Goal: Information Seeking & Learning: Learn about a topic

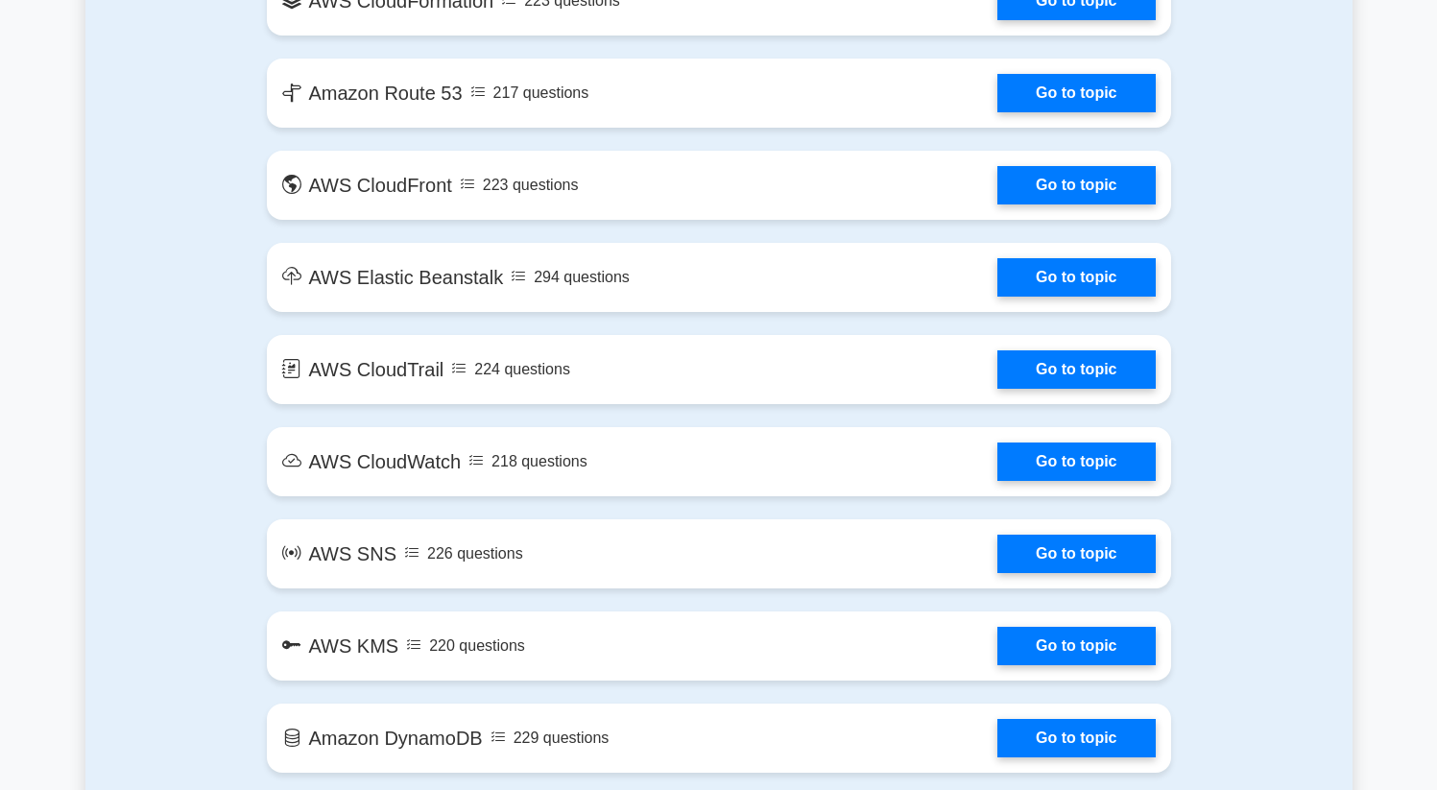
scroll to position [1041, 0]
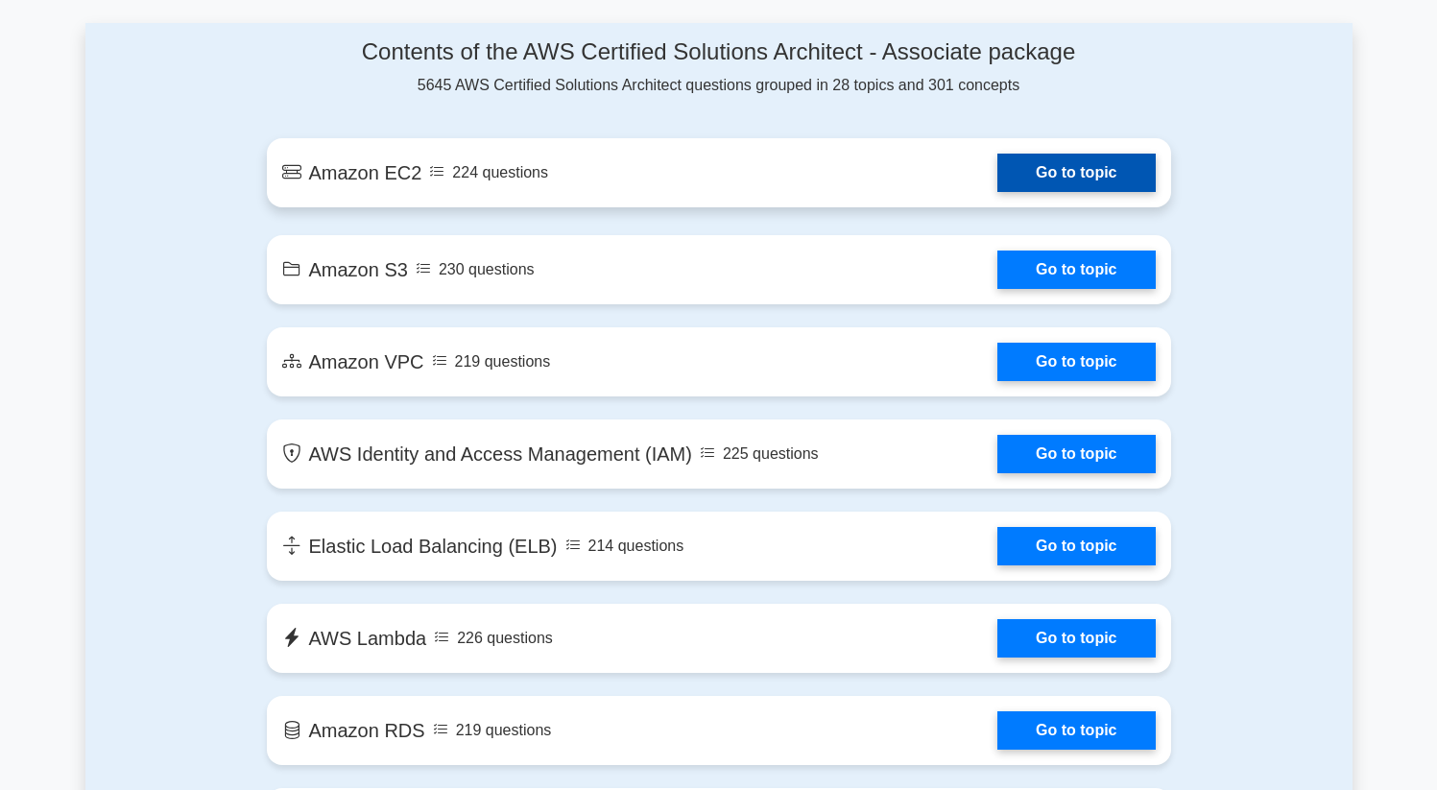
click at [998, 173] on link "Go to topic" at bounding box center [1076, 173] width 157 height 38
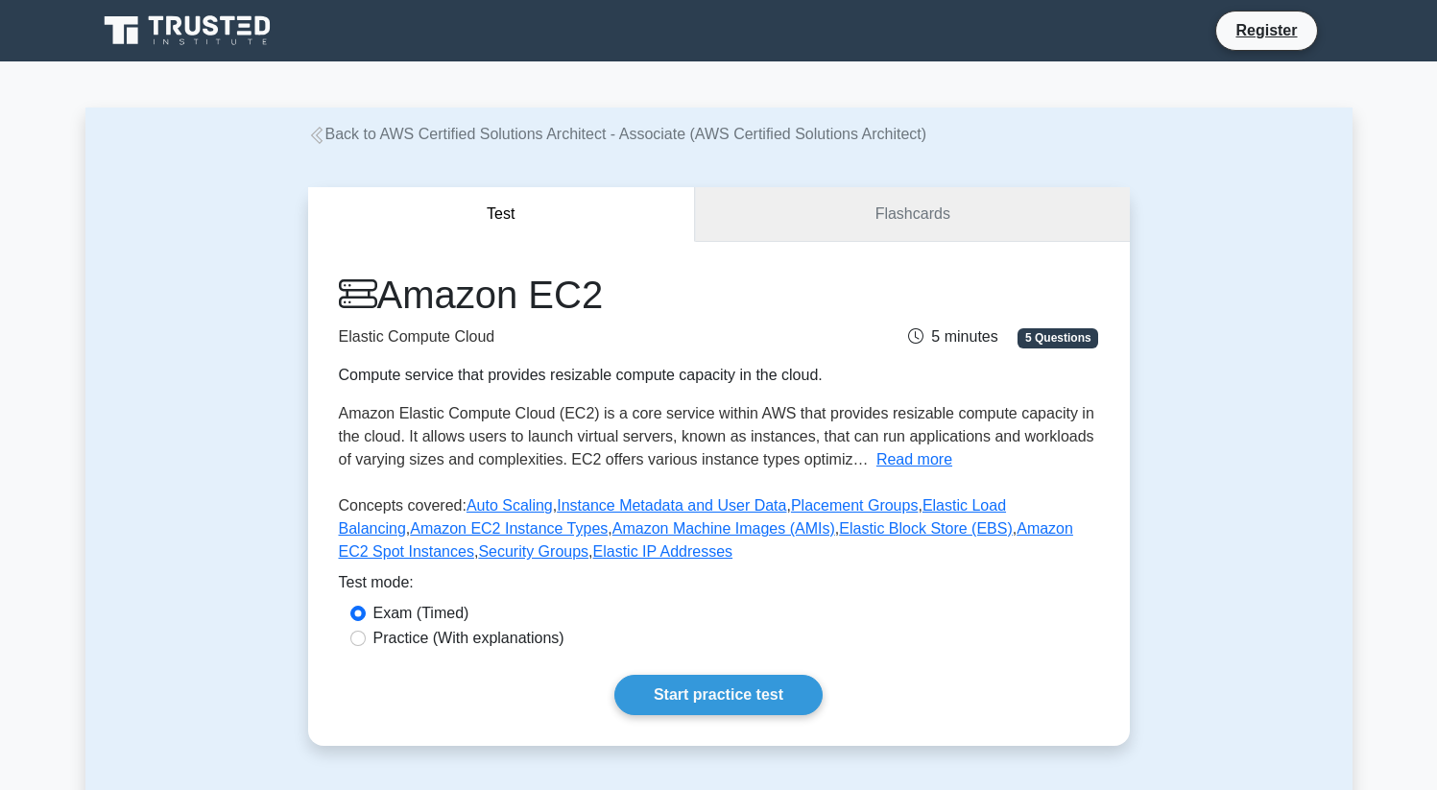
click at [840, 207] on link "Flashcards" at bounding box center [912, 214] width 434 height 55
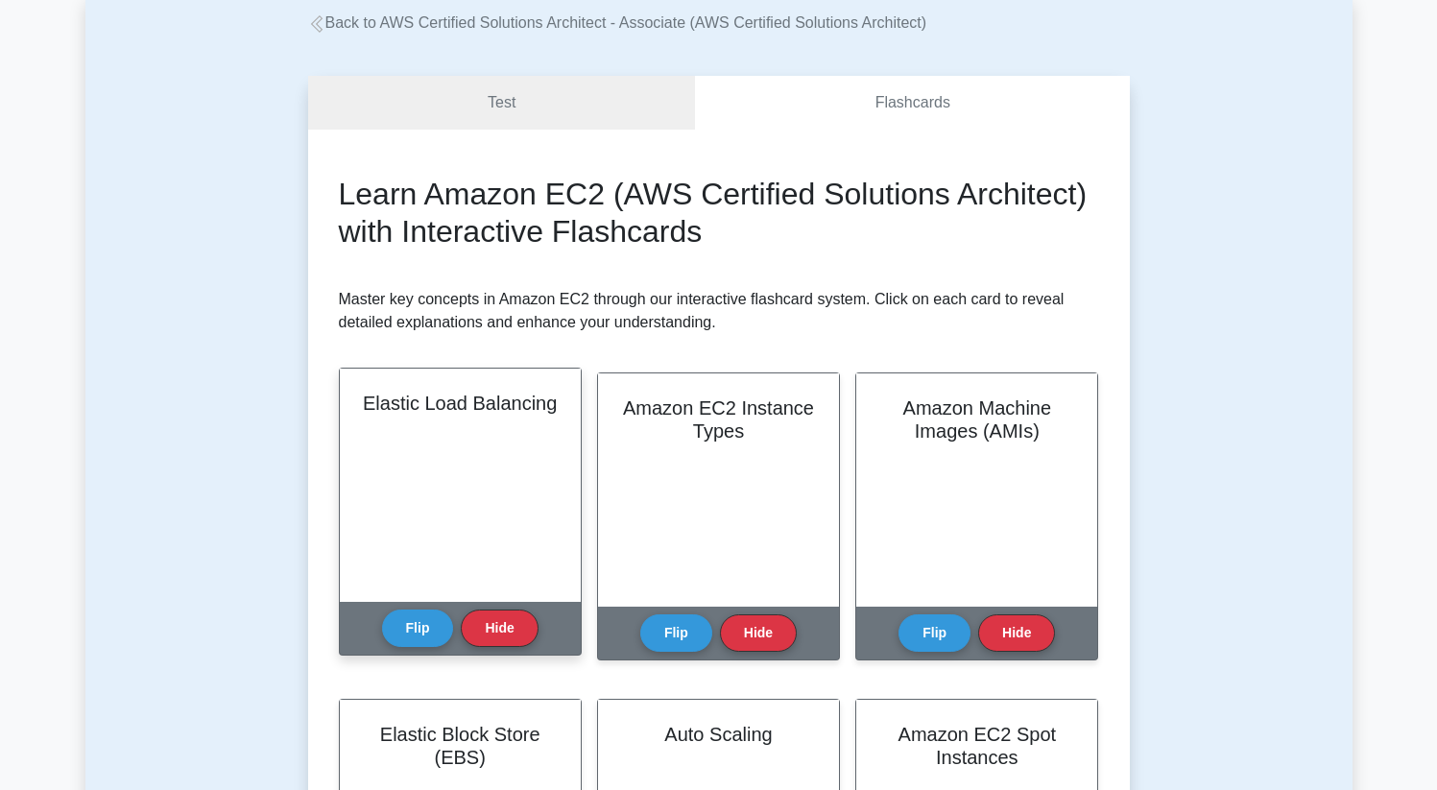
scroll to position [39, 0]
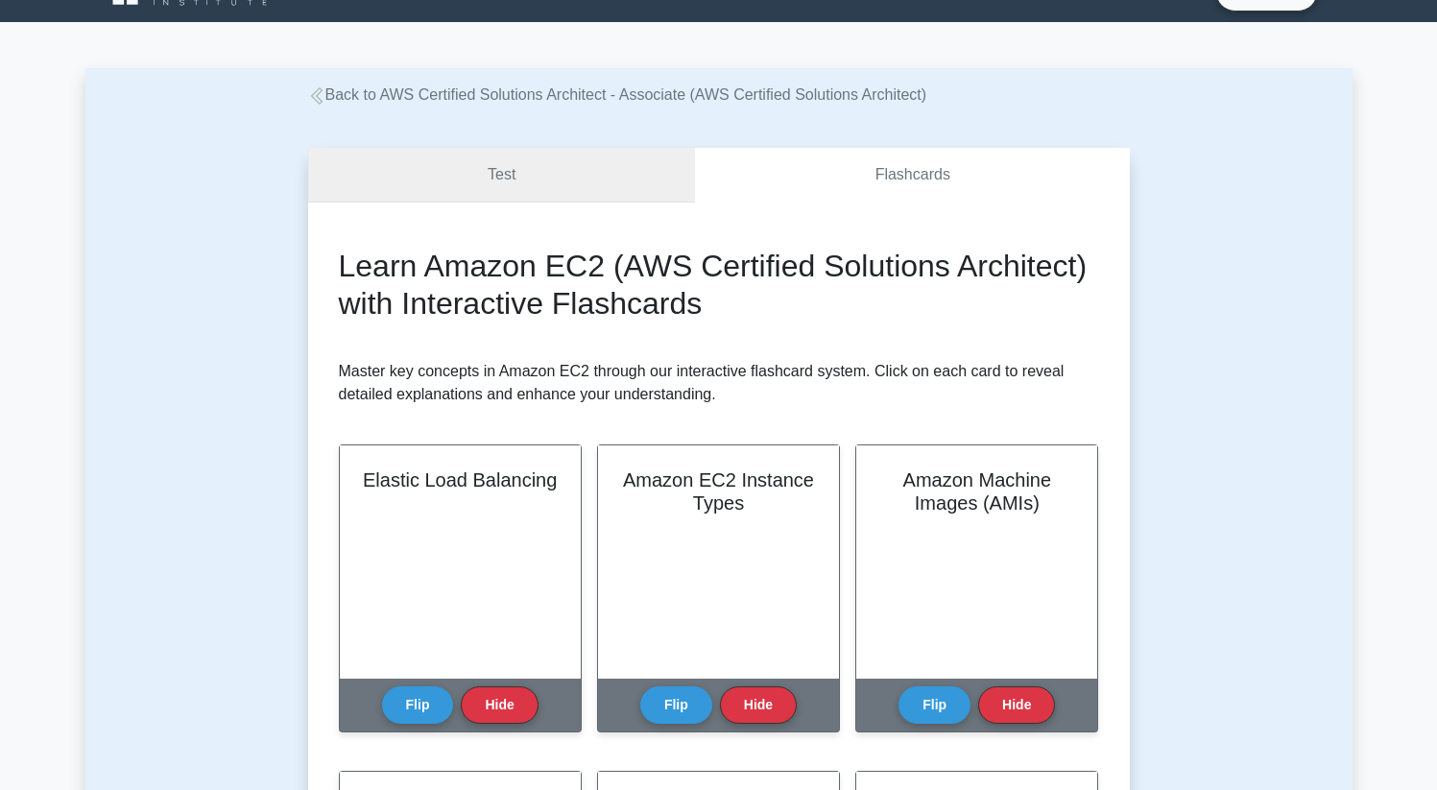
click at [542, 155] on link "Test" at bounding box center [502, 175] width 388 height 55
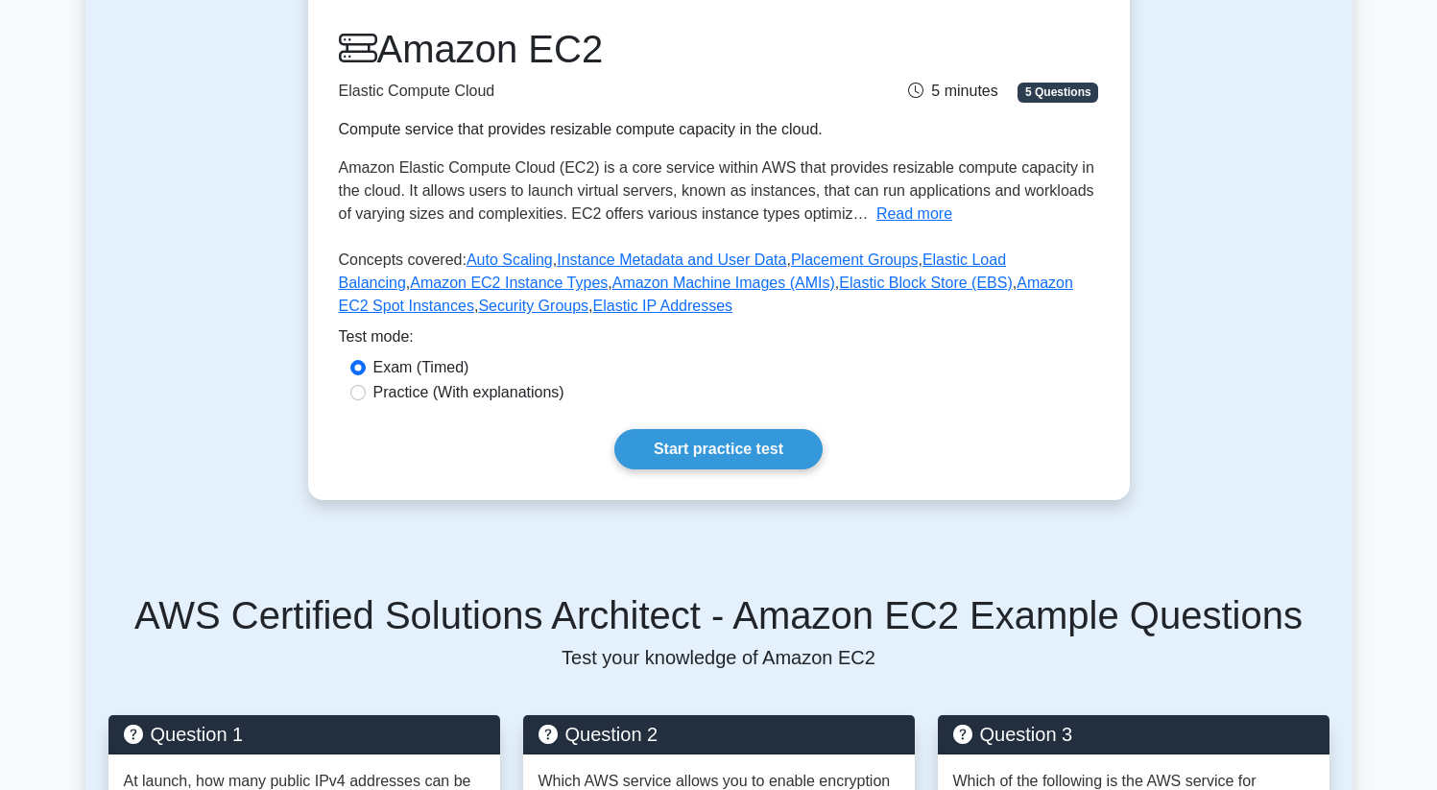
scroll to position [239, 0]
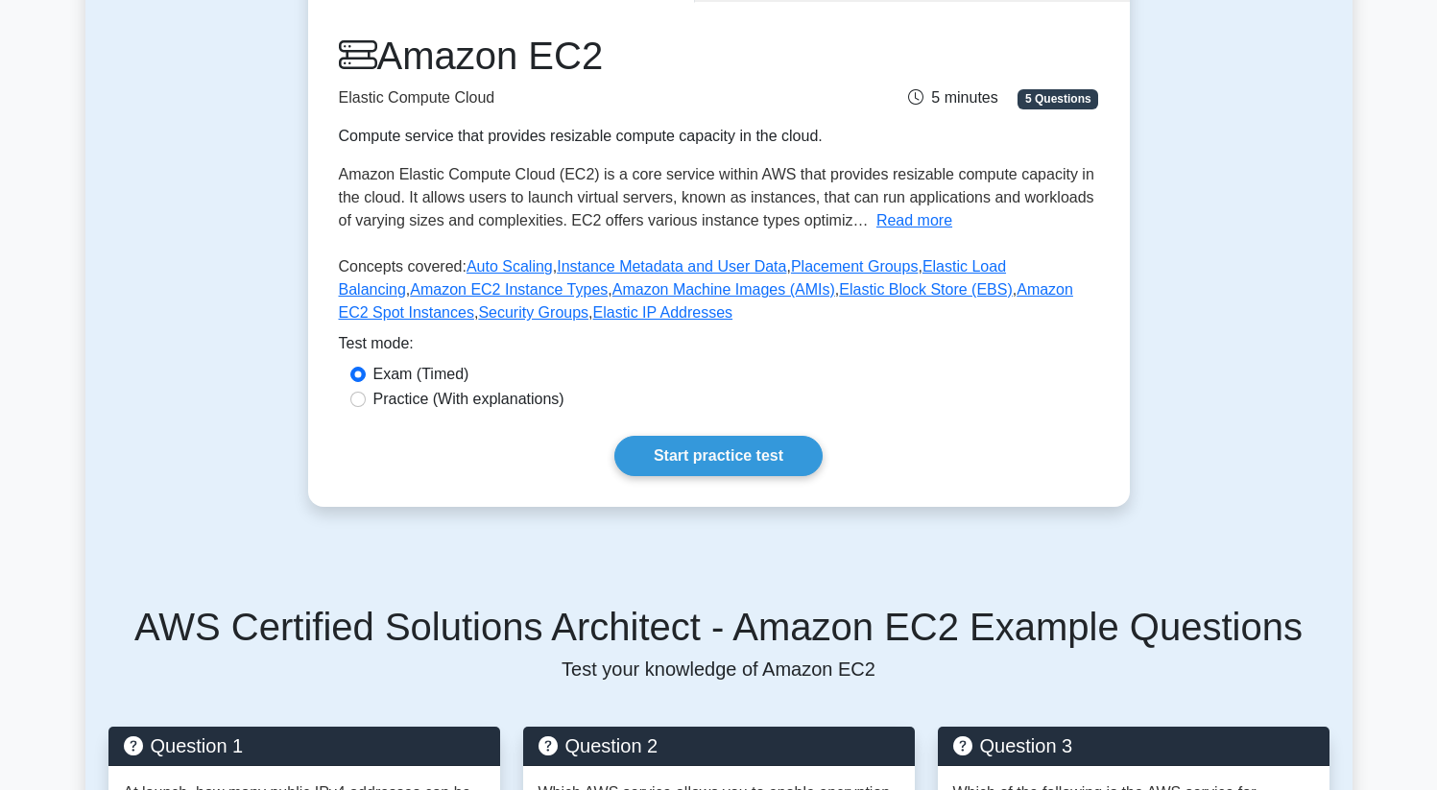
click at [488, 403] on label "Practice (With explanations)" at bounding box center [468, 399] width 191 height 23
click at [366, 403] on input "Practice (With explanations)" at bounding box center [357, 399] width 15 height 15
radio input "true"
click at [420, 377] on label "Exam (Timed)" at bounding box center [421, 374] width 96 height 23
click at [366, 377] on input "Exam (Timed)" at bounding box center [357, 374] width 15 height 15
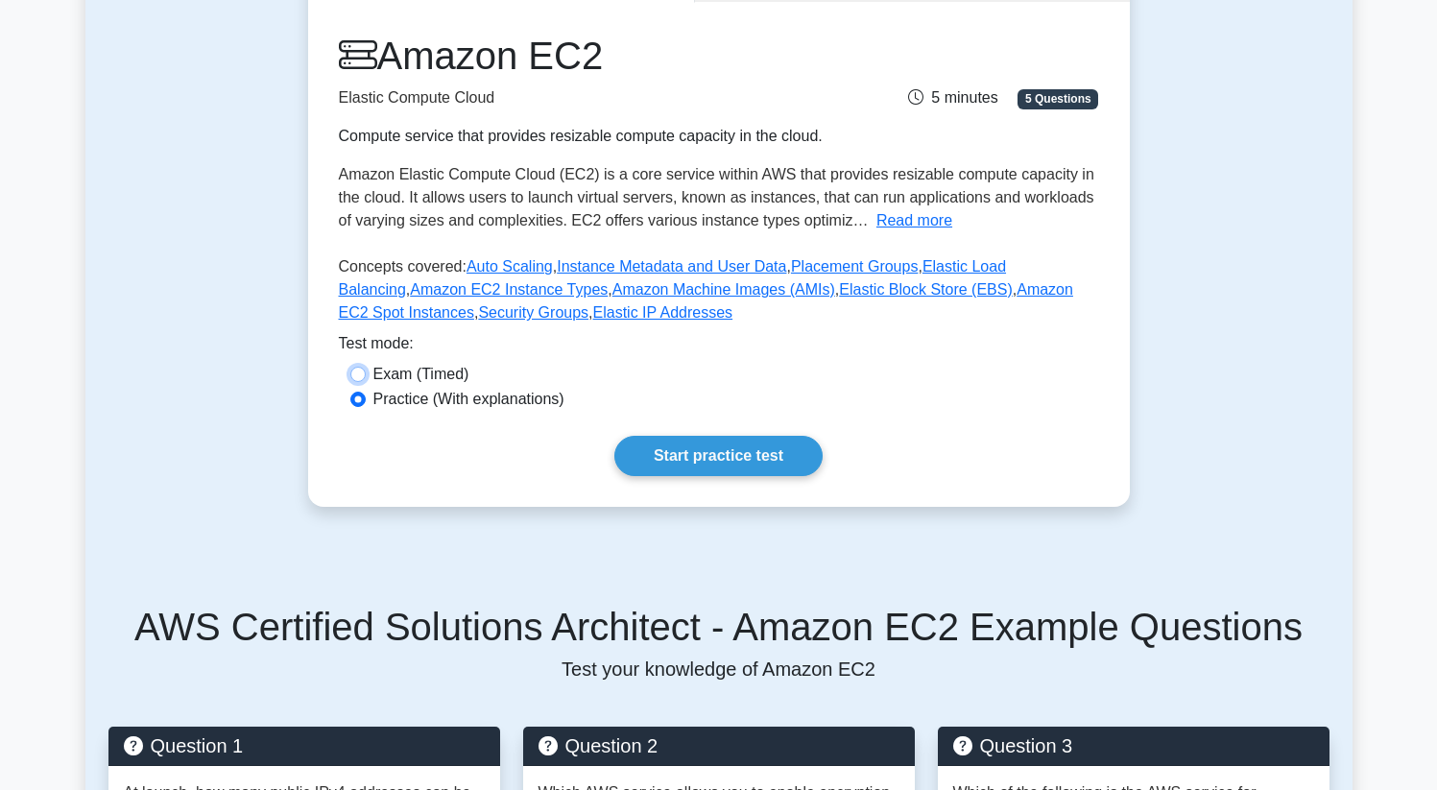
radio input "true"
click at [423, 395] on label "Practice (With explanations)" at bounding box center [468, 399] width 191 height 23
click at [366, 395] on input "Practice (With explanations)" at bounding box center [357, 399] width 15 height 15
radio input "true"
click at [699, 458] on link "Start practice test" at bounding box center [718, 456] width 208 height 40
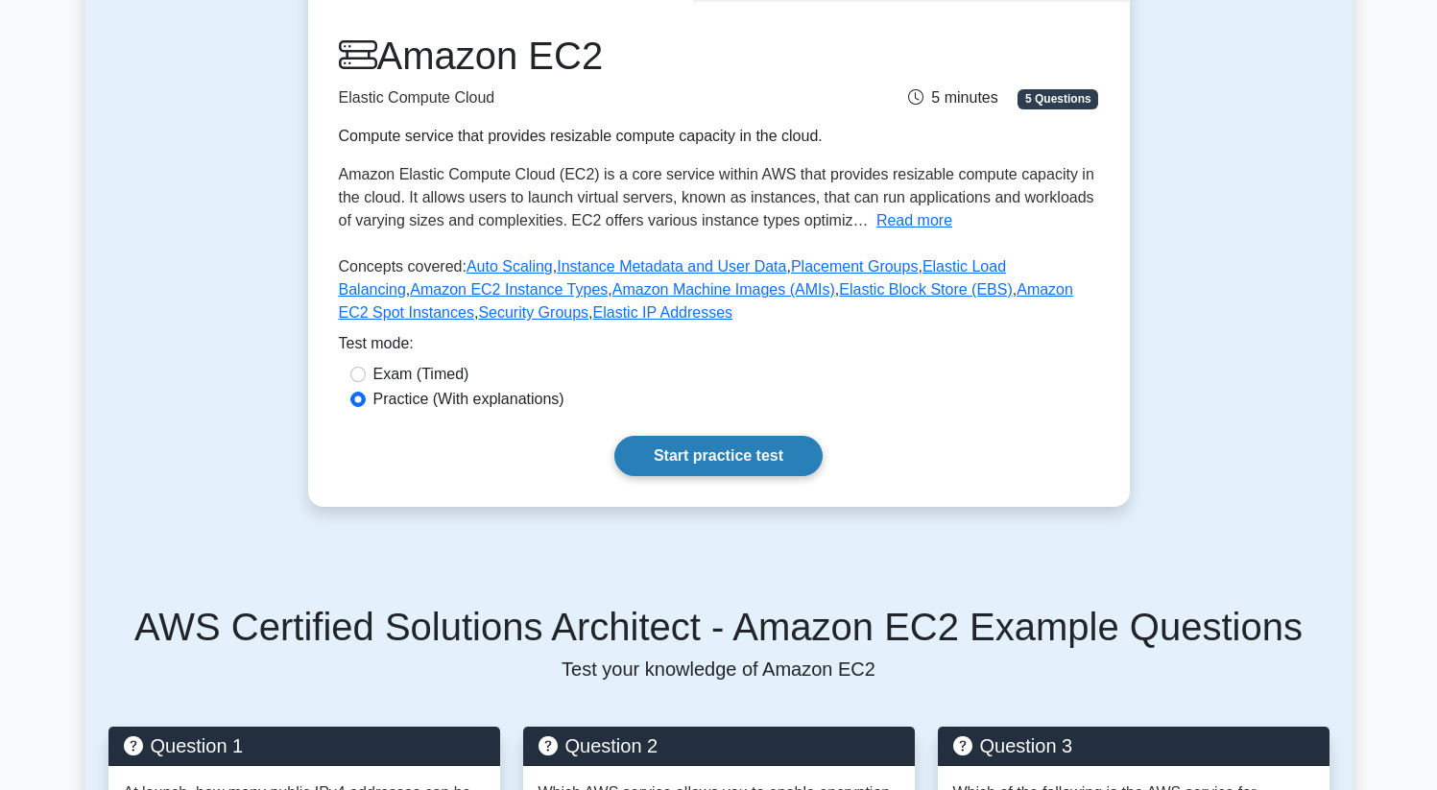
scroll to position [328, 0]
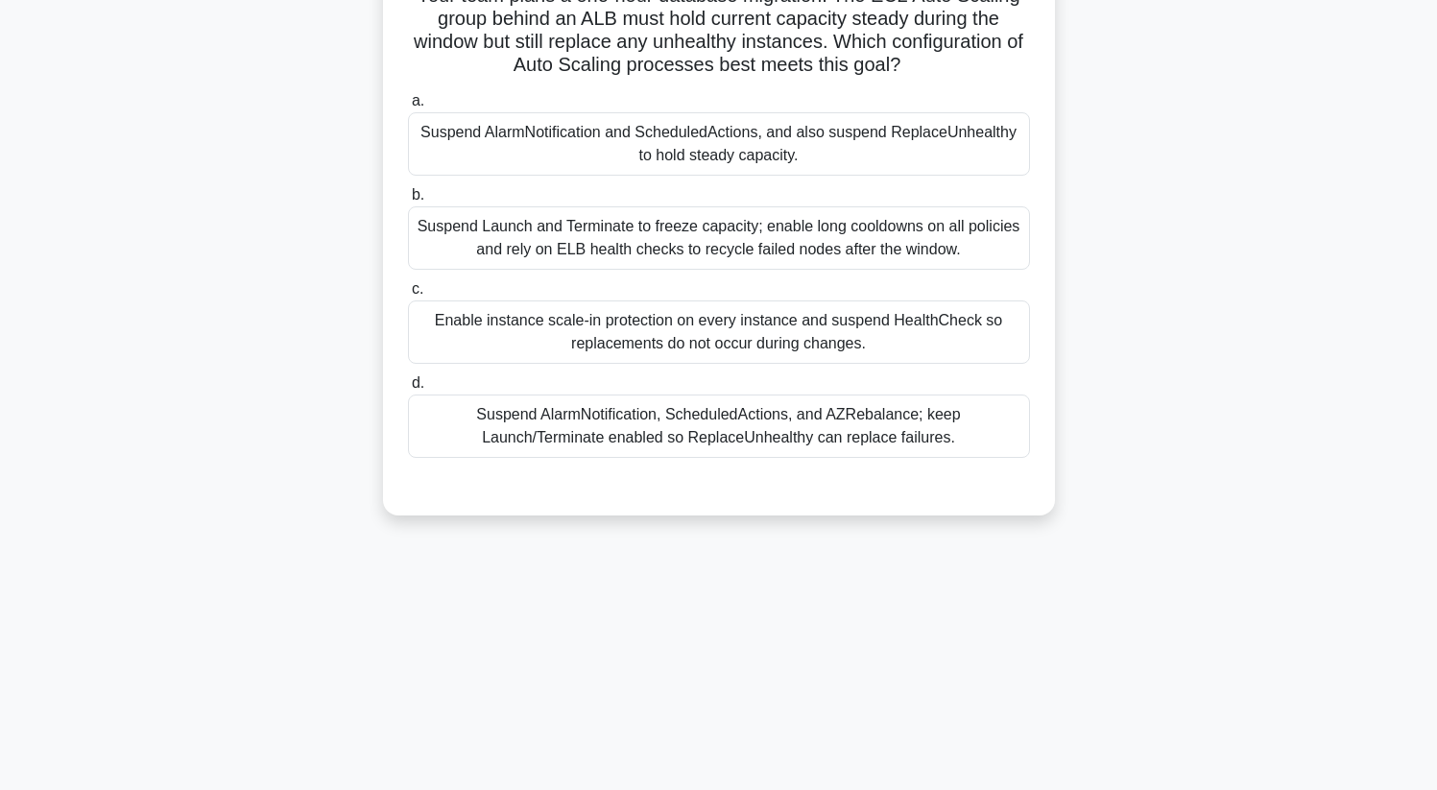
scroll to position [247, 0]
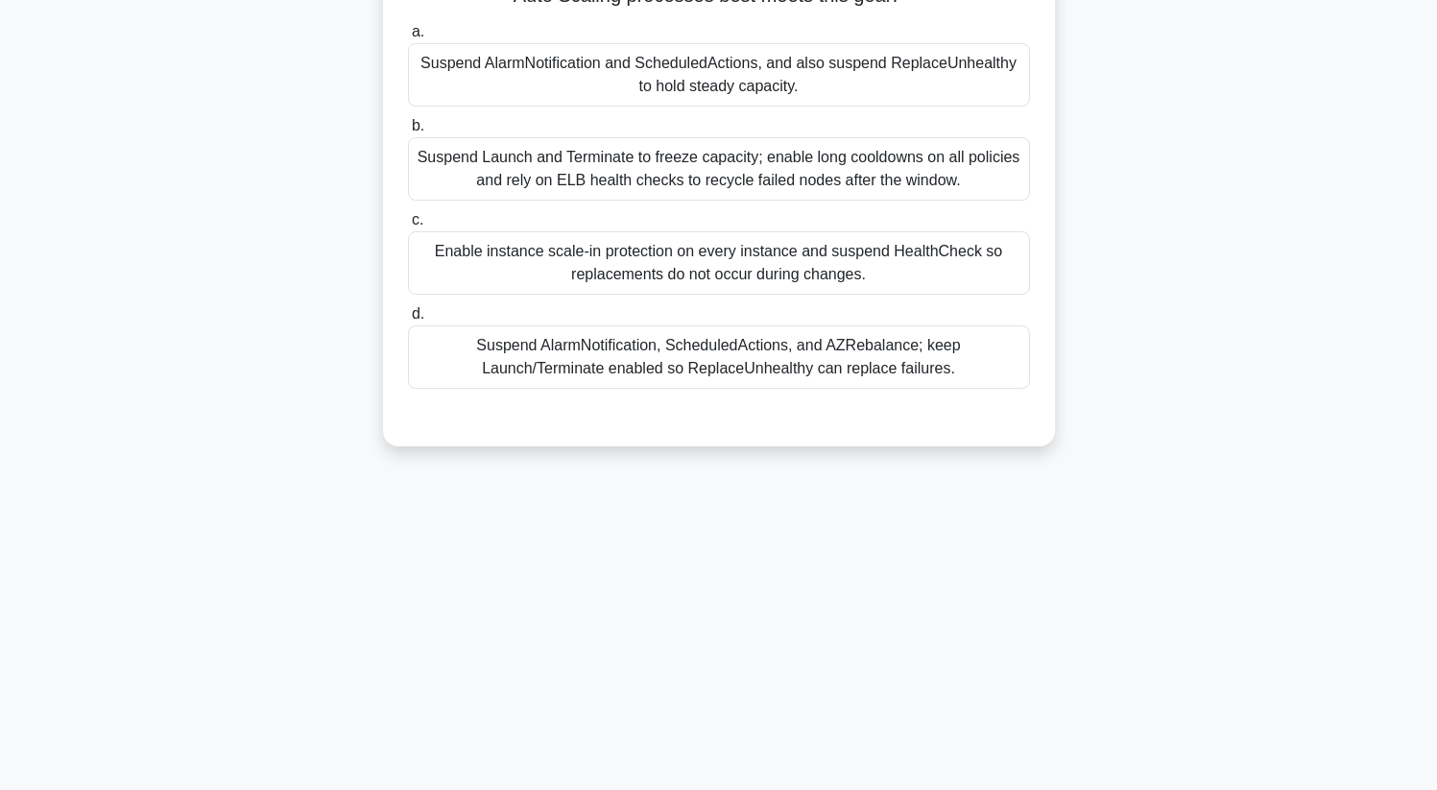
click at [892, 364] on div "Suspend AlarmNotification, ScheduledActions, and AZRebalance; keep Launch/Termi…" at bounding box center [719, 356] width 622 height 63
click at [408, 321] on input "d. Suspend AlarmNotification, ScheduledActions, and AZRebalance; keep Launch/Te…" at bounding box center [408, 314] width 0 height 12
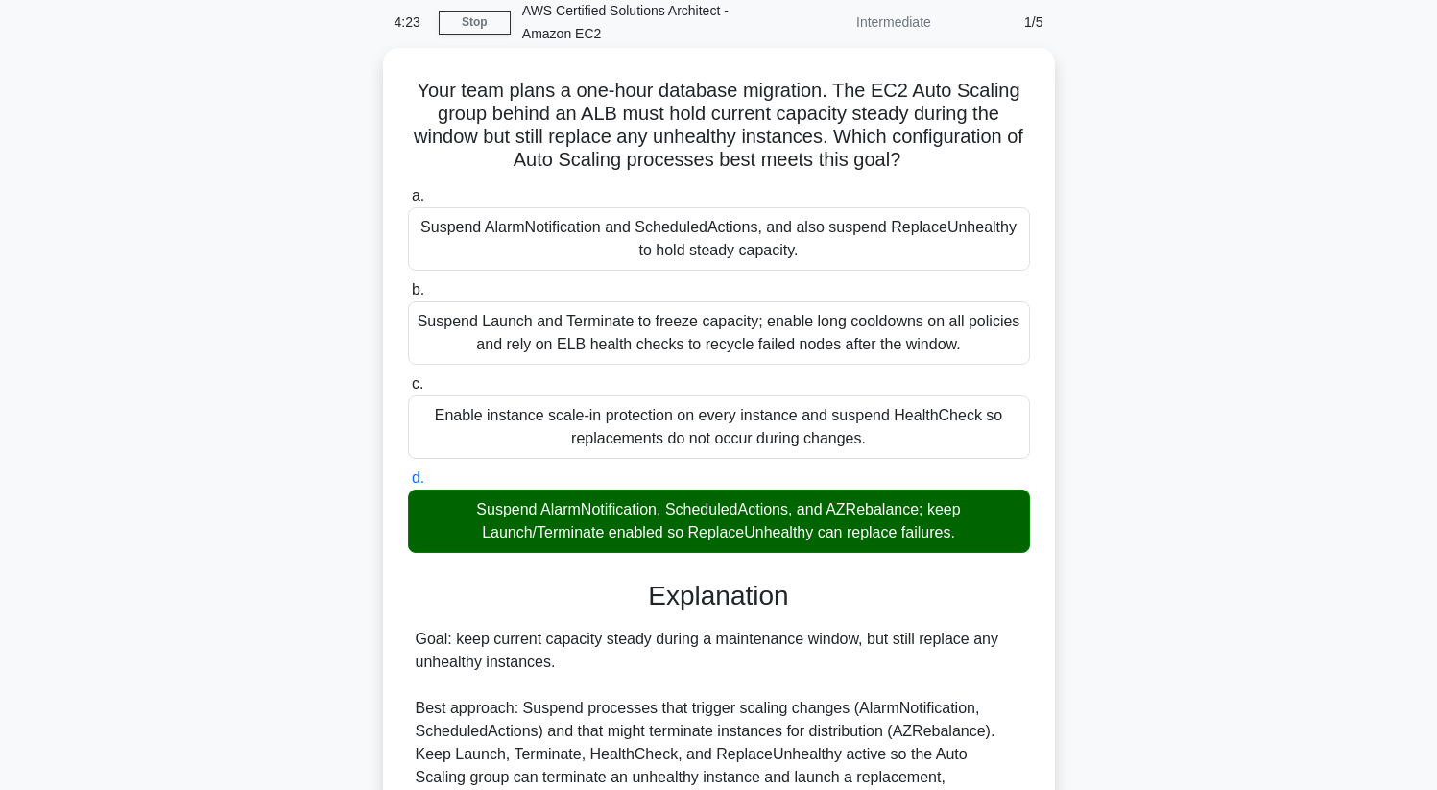
scroll to position [0, 0]
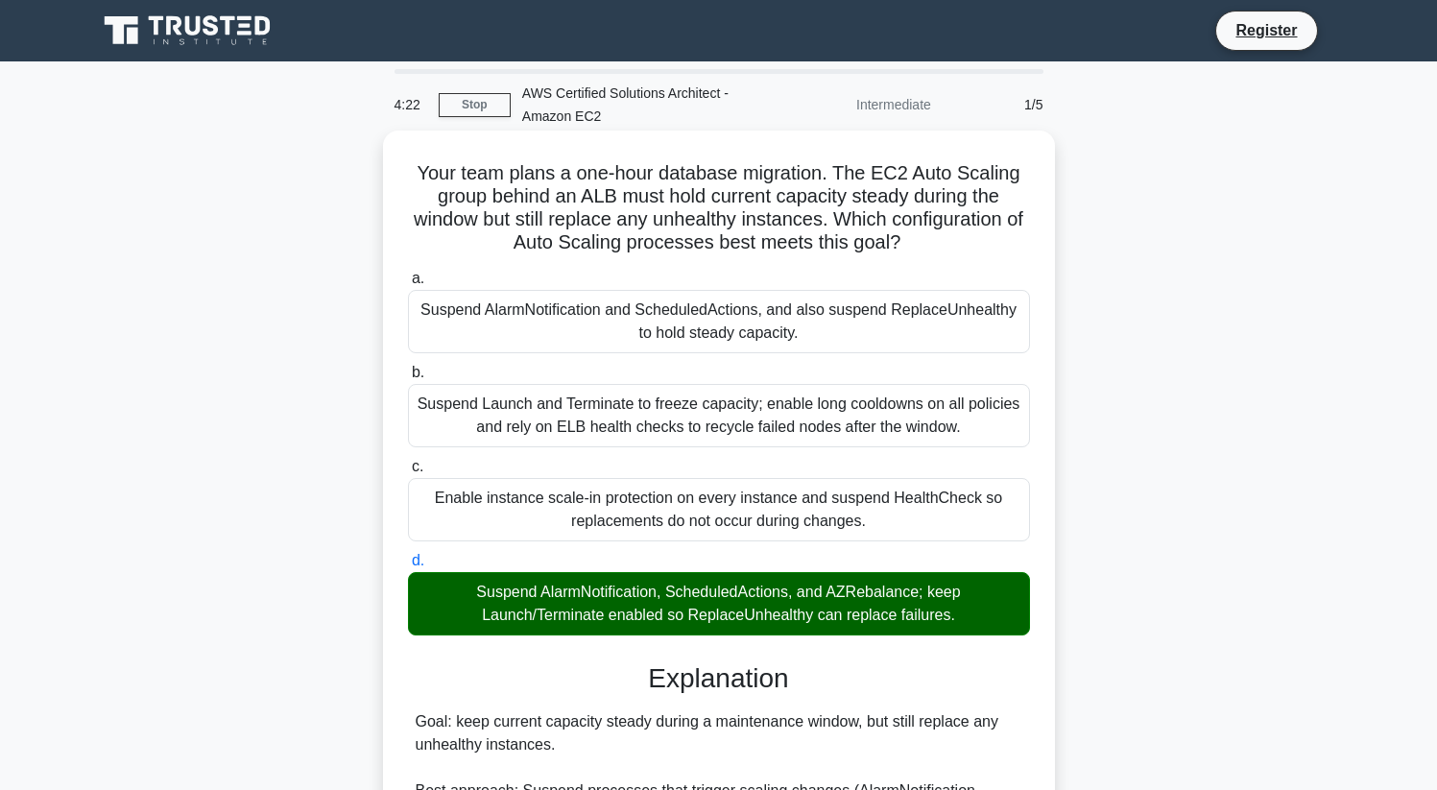
click at [810, 397] on div "Suspend Launch and Terminate to freeze capacity; enable long cooldowns on all p…" at bounding box center [719, 415] width 622 height 63
click at [408, 379] on input "b. Suspend Launch and Terminate to freeze capacity; enable long cooldowns on al…" at bounding box center [408, 373] width 0 height 12
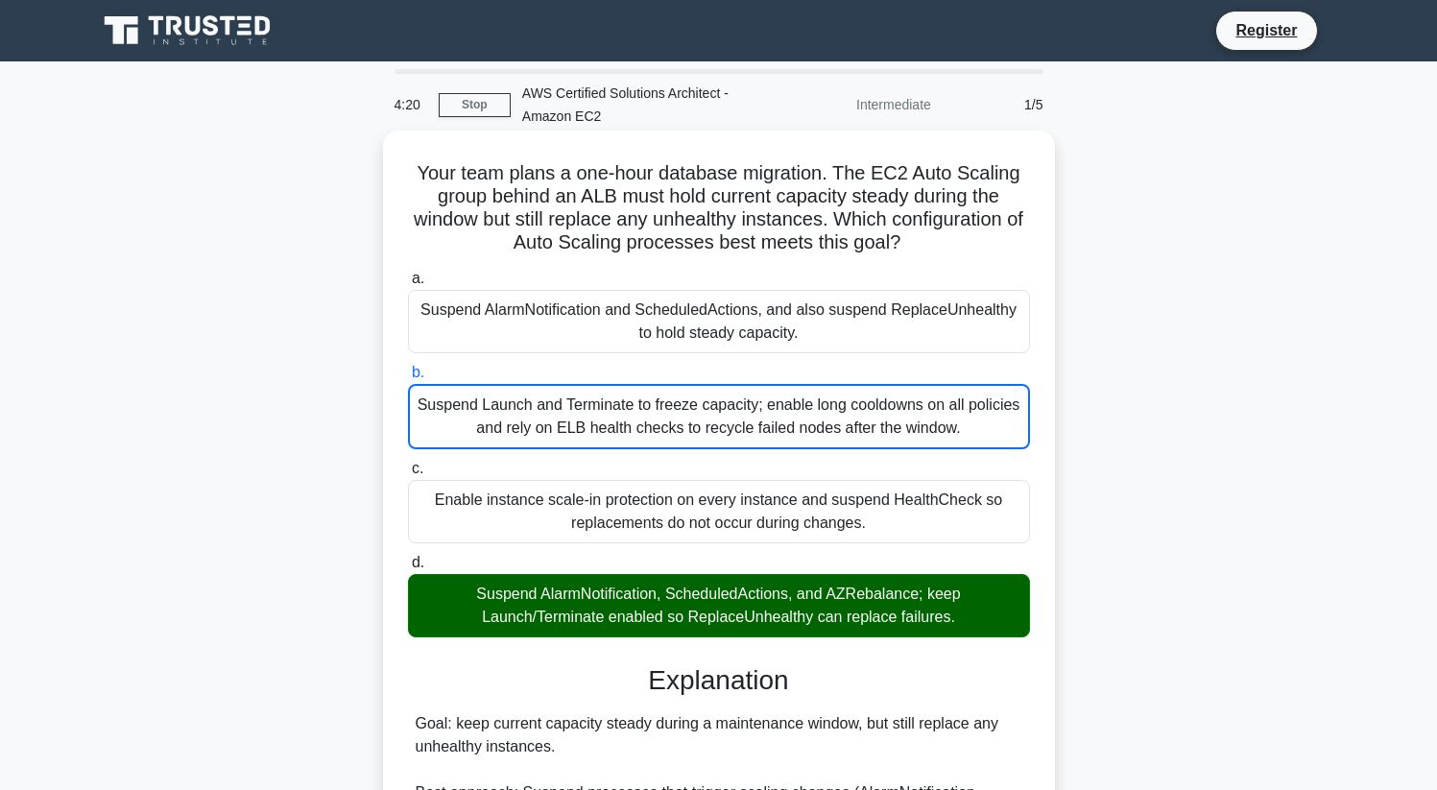
click at [640, 404] on div "Suspend Launch and Terminate to freeze capacity; enable long cooldowns on all p…" at bounding box center [719, 416] width 622 height 65
click at [408, 379] on input "b. Suspend Launch and Terminate to freeze capacity; enable long cooldowns on al…" at bounding box center [408, 373] width 0 height 12
click at [607, 518] on div "Enable instance scale-in protection on every instance and suspend HealthCheck s…" at bounding box center [719, 511] width 622 height 63
click at [408, 475] on input "c. Enable instance scale-in protection on every instance and suspend HealthChec…" at bounding box center [408, 469] width 0 height 12
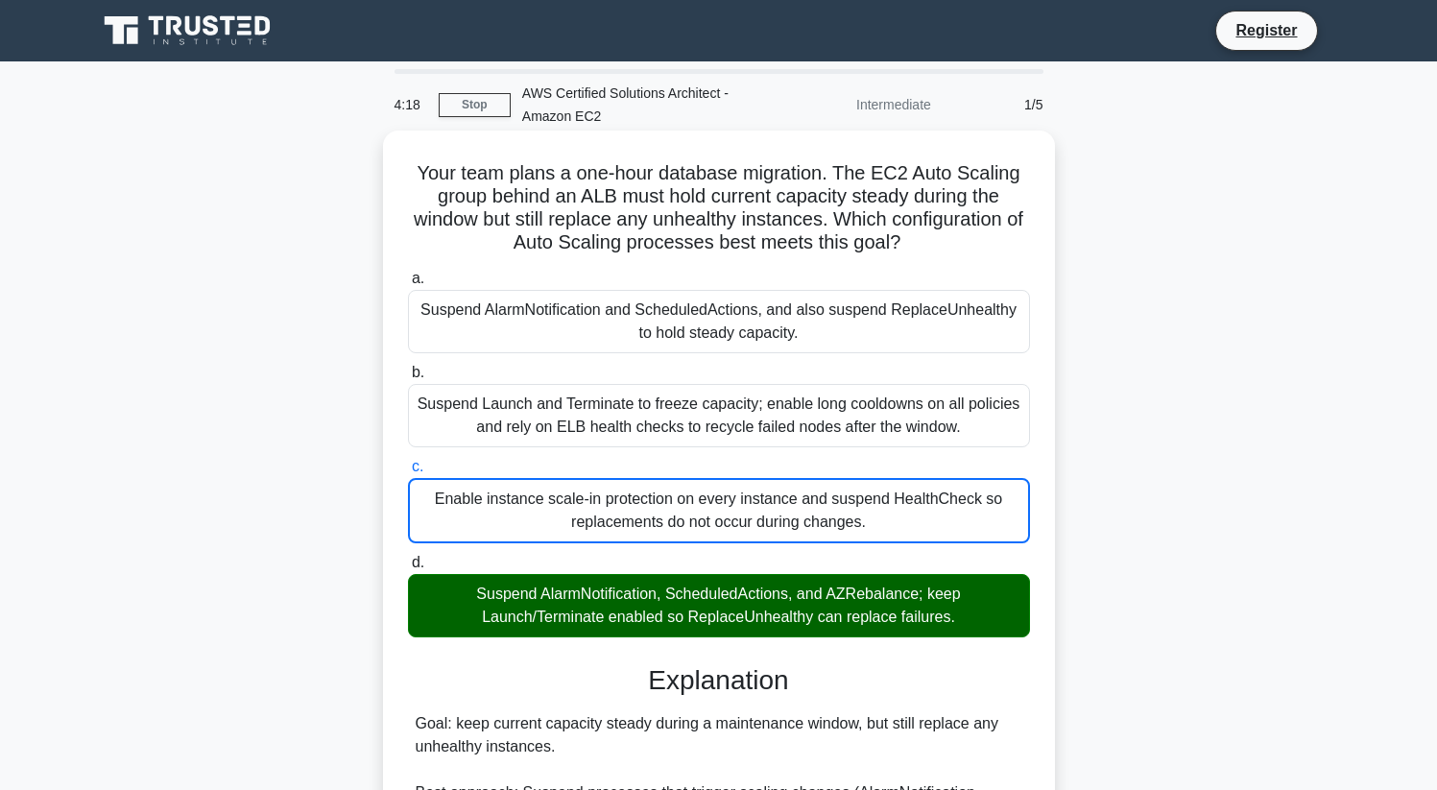
click at [596, 308] on div "Suspend AlarmNotification and ScheduledActions, and also suspend ReplaceUnhealt…" at bounding box center [719, 321] width 622 height 63
click at [408, 285] on input "a. Suspend AlarmNotification and ScheduledActions, and also suspend ReplaceUnhe…" at bounding box center [408, 279] width 0 height 12
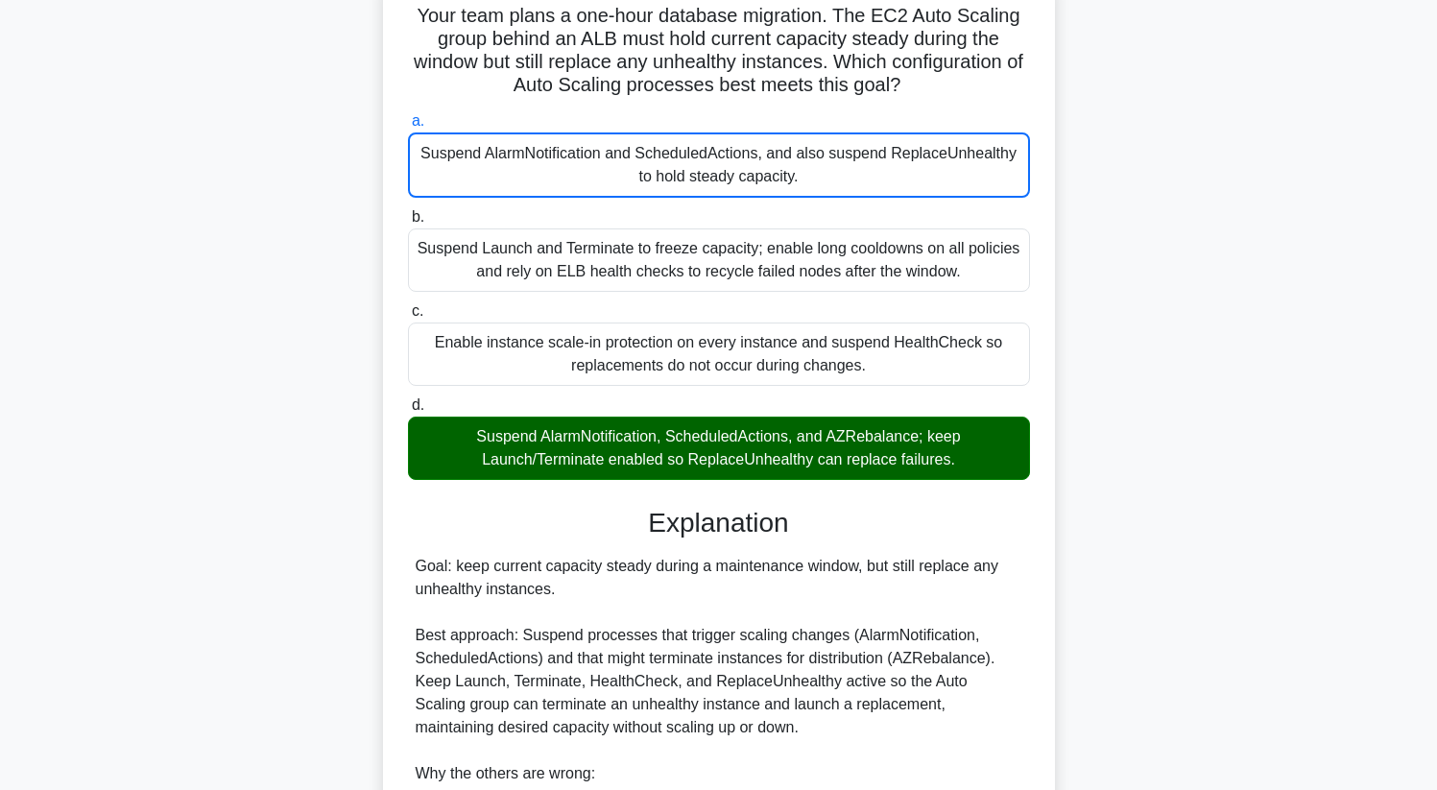
scroll to position [65, 0]
